Goal: Register for event/course

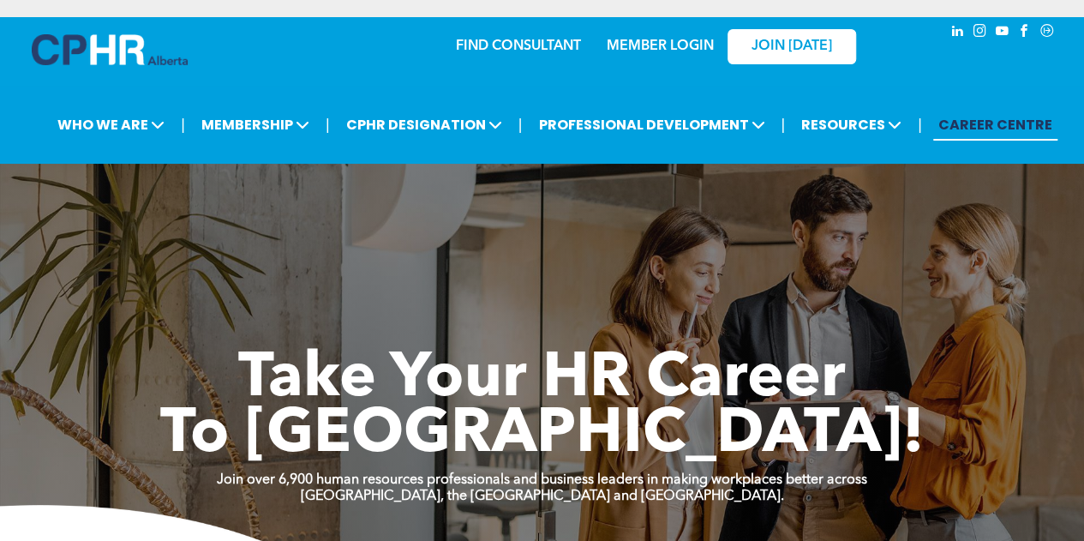
click at [665, 44] on link "MEMBER LOGIN" at bounding box center [660, 46] width 107 height 14
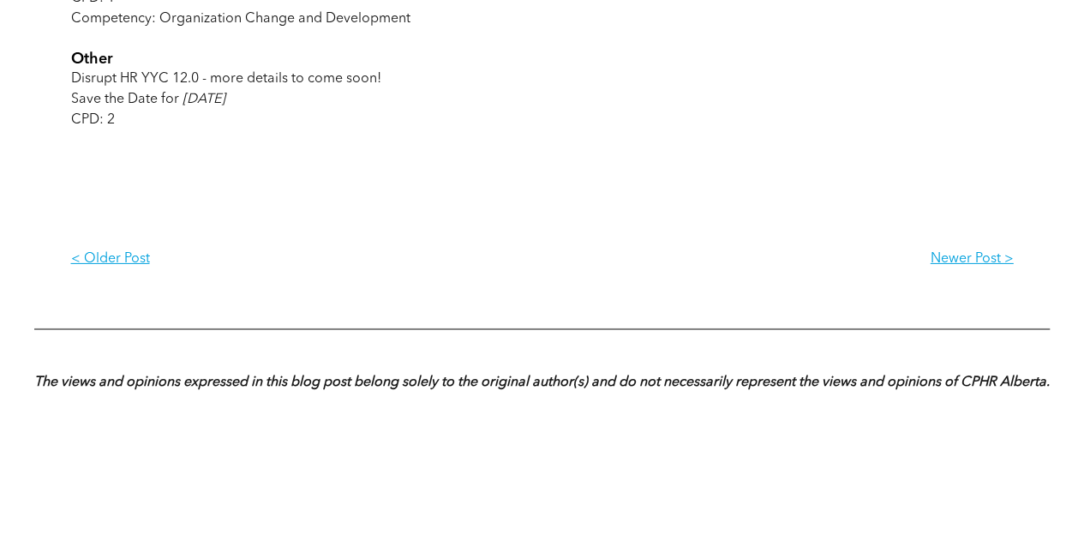
scroll to position [2656, 0]
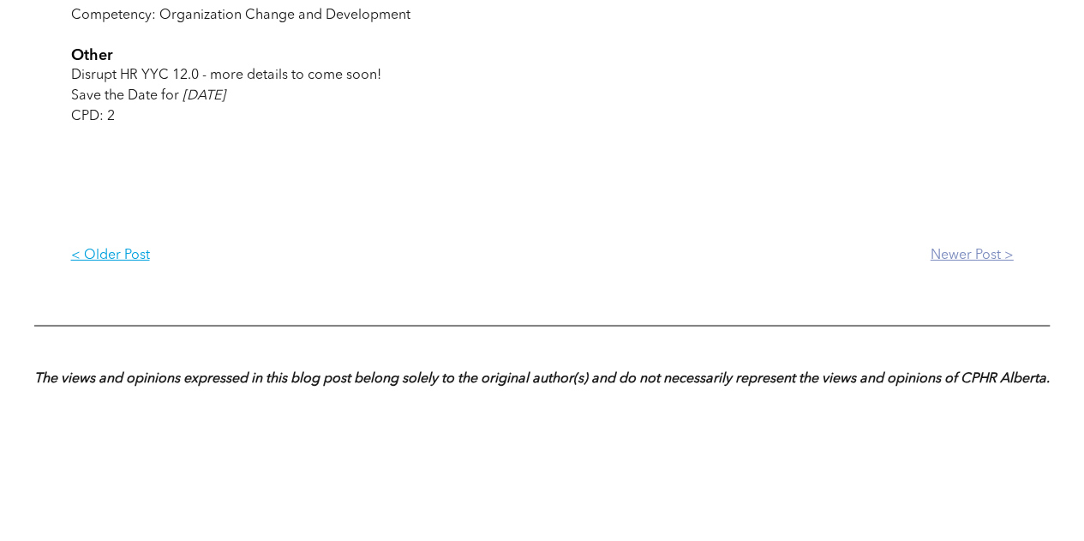
click at [984, 264] on p "Newer Post >" at bounding box center [777, 256] width 471 height 16
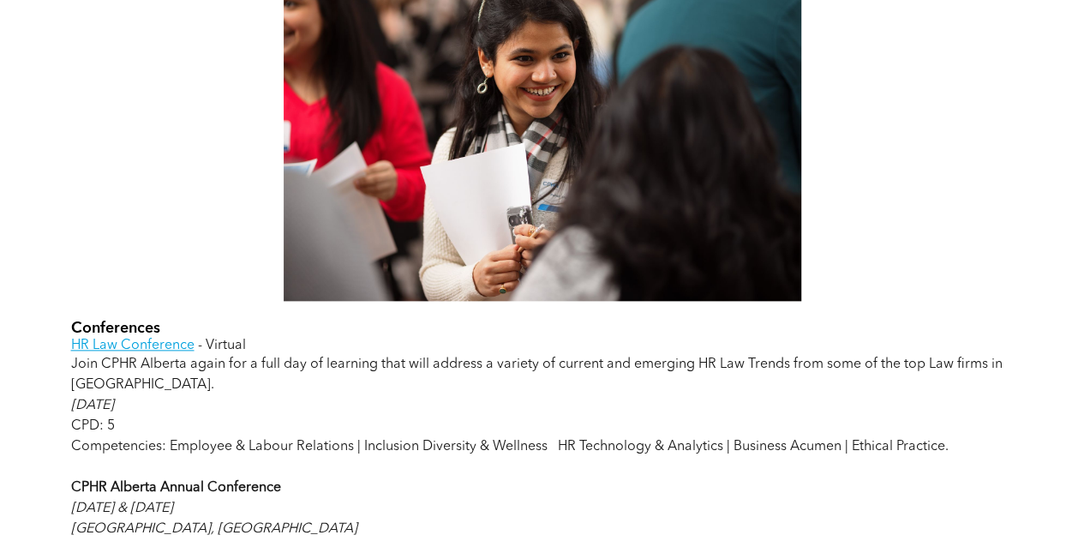
scroll to position [685, 0]
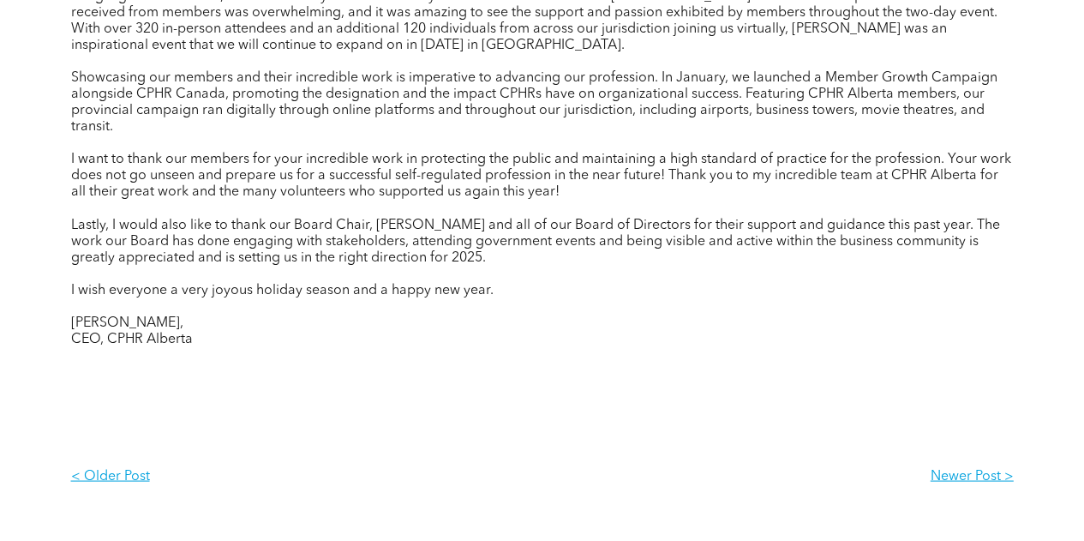
scroll to position [1628, 0]
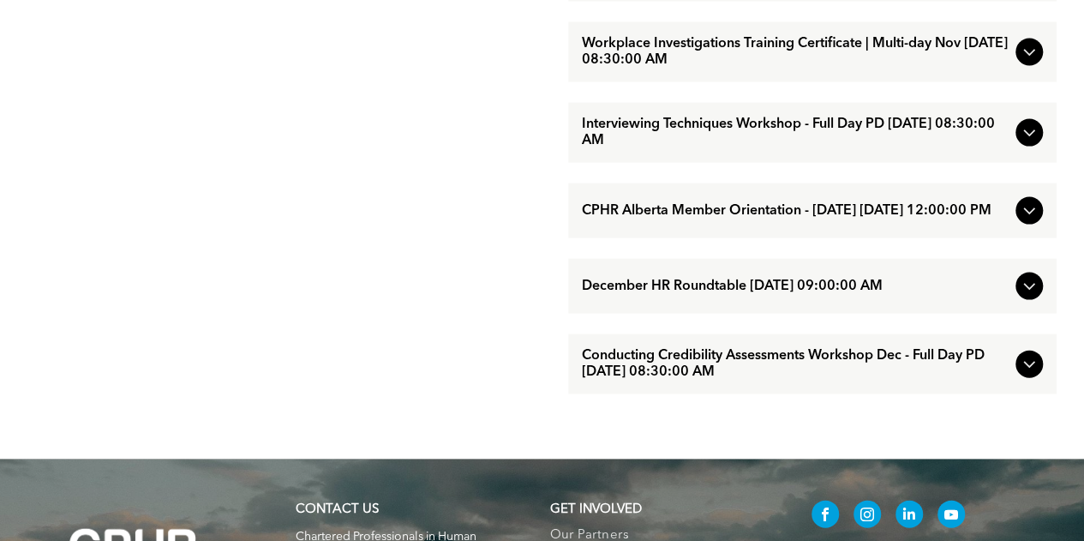
scroll to position [1714, 0]
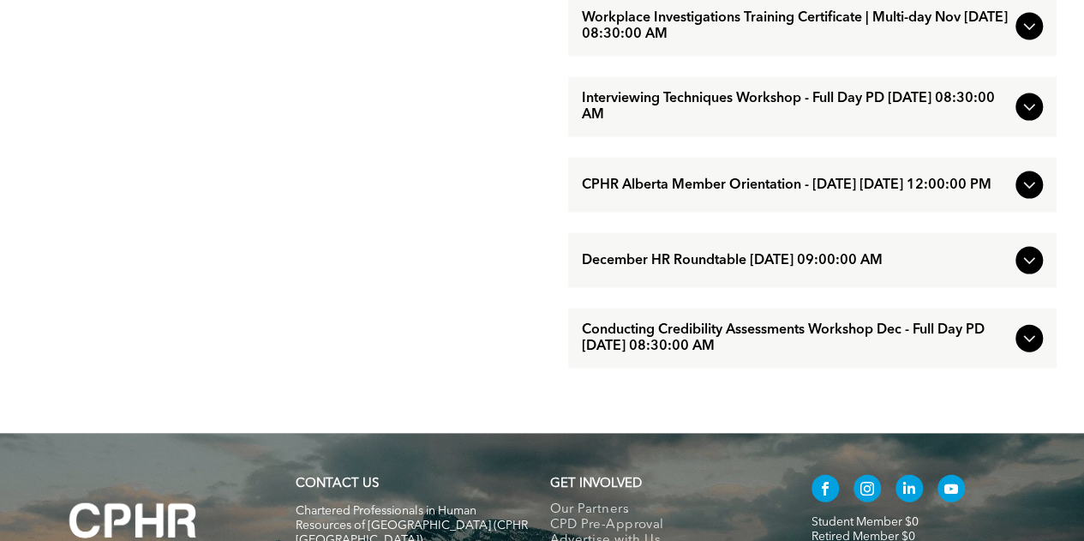
click at [901, 355] on span "Conducting Credibility Assessments Workshop Dec - Full Day PD [DATE] 08:30:00 AM" at bounding box center [795, 338] width 427 height 33
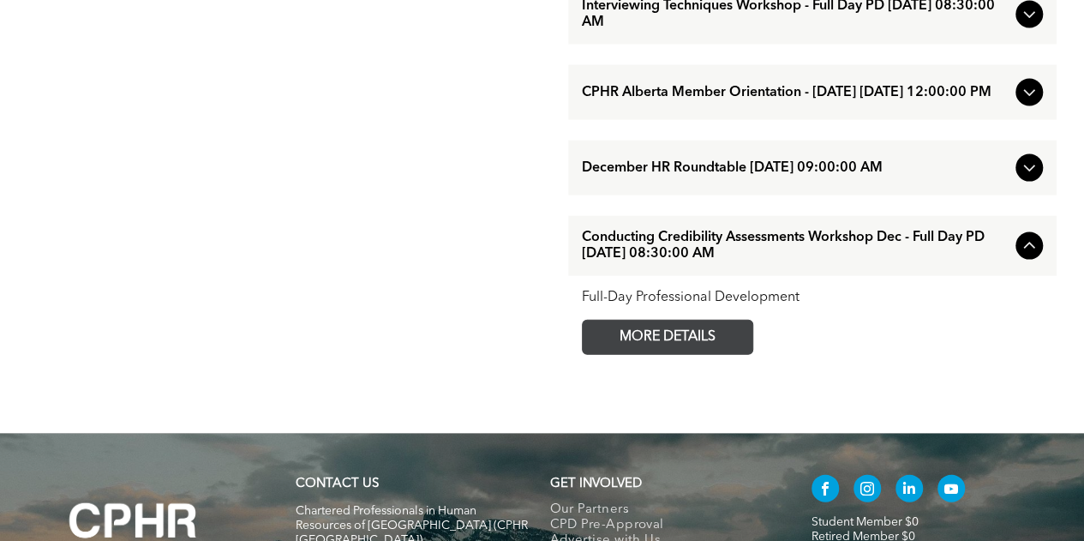
click at [691, 354] on span "MORE DETAILS" at bounding box center [667, 336] width 135 height 33
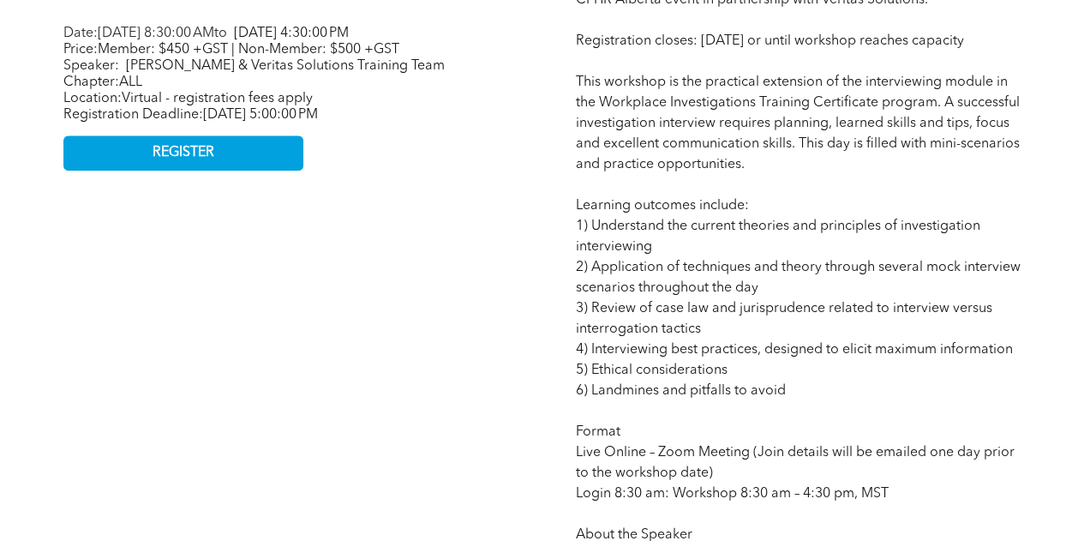
scroll to position [943, 0]
